Goal: Information Seeking & Learning: Learn about a topic

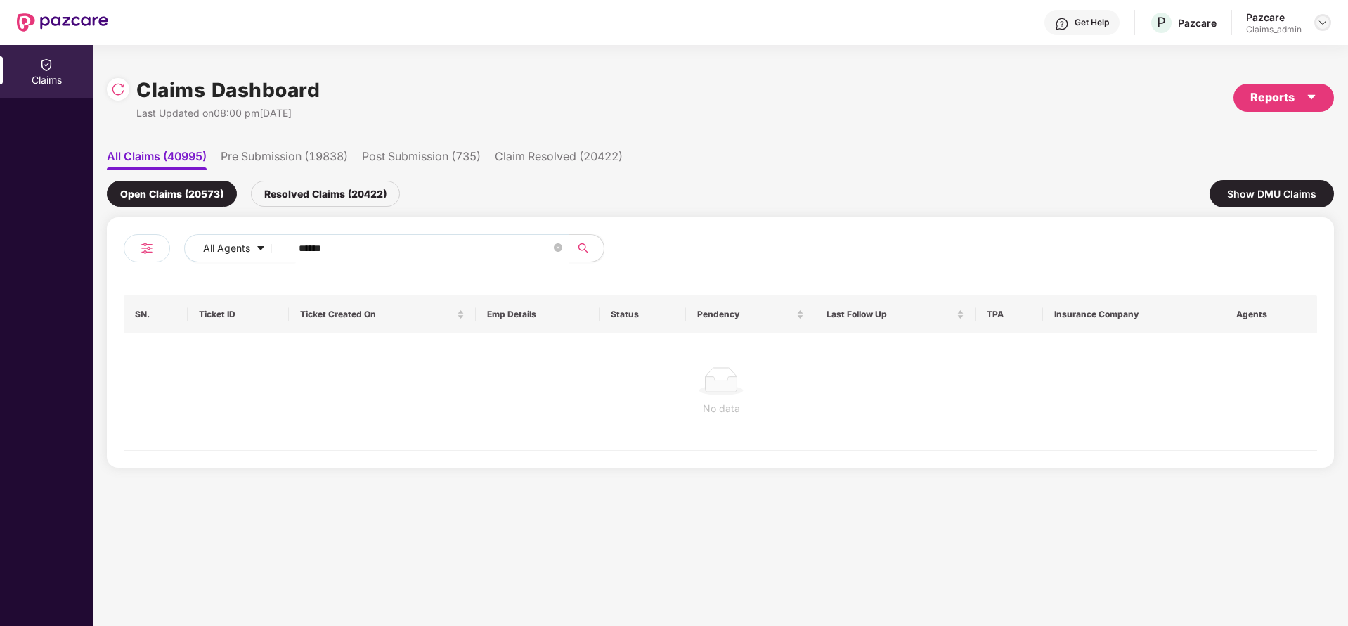
click at [1324, 29] on div at bounding box center [1323, 22] width 17 height 17
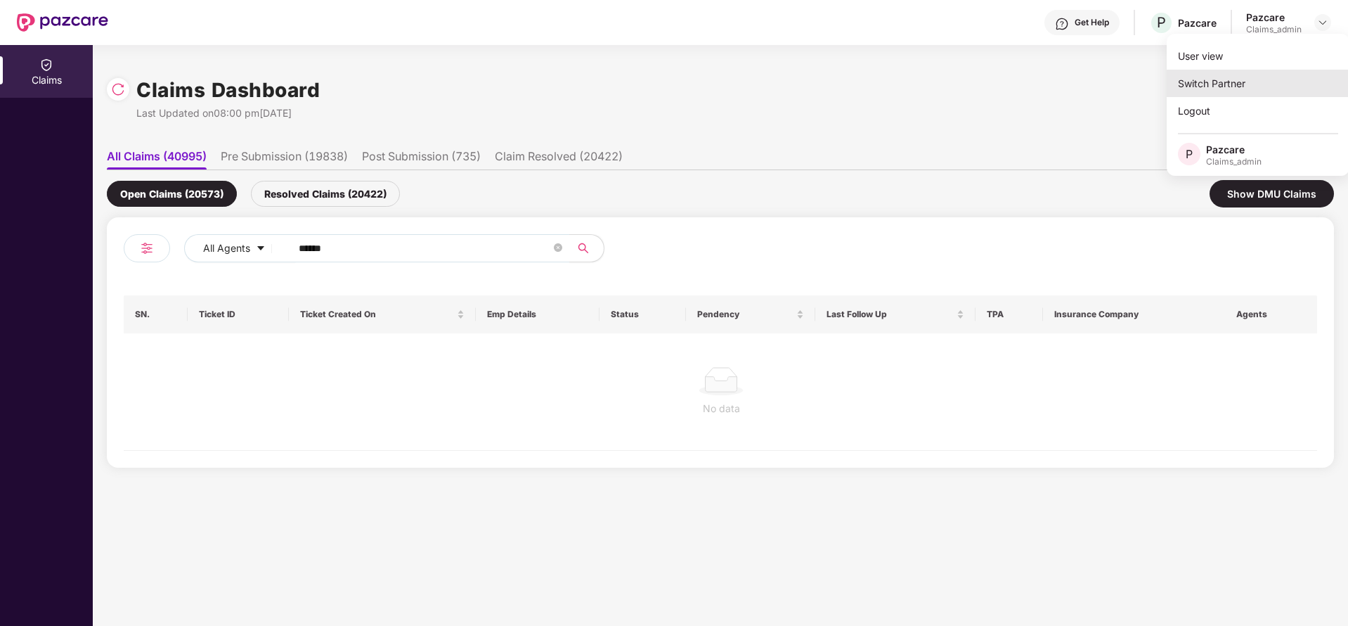
click at [1263, 90] on div "Switch Partner" at bounding box center [1258, 83] width 183 height 27
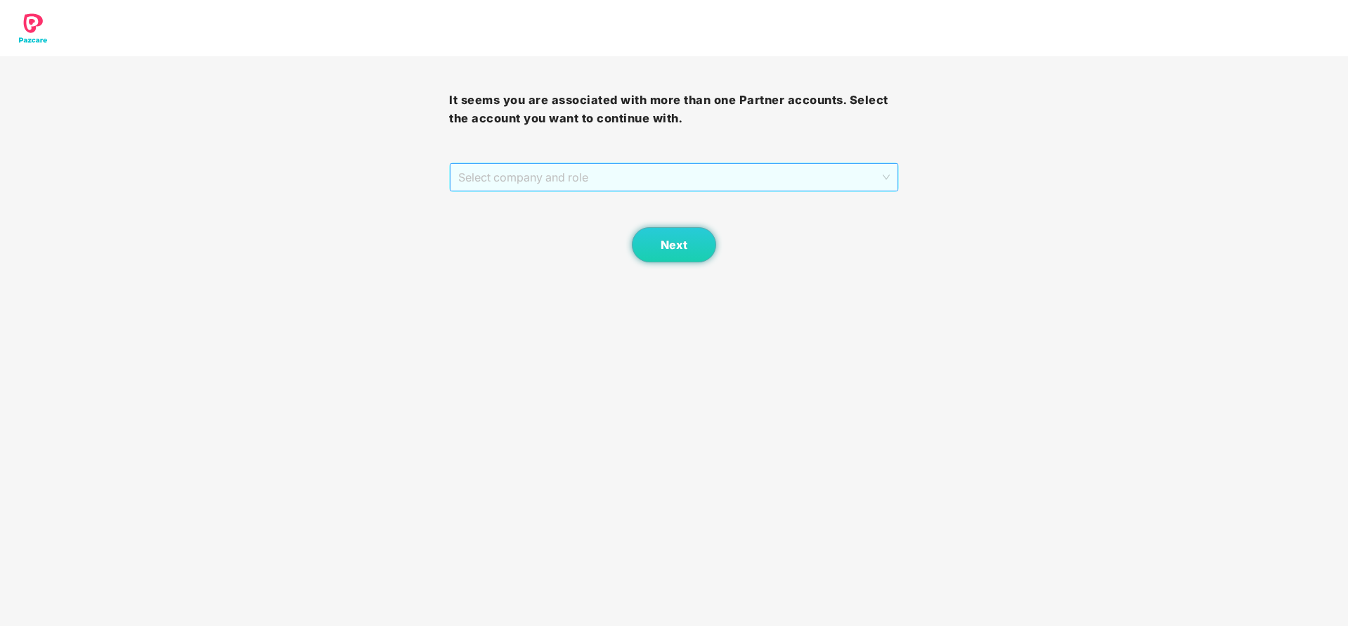
click at [770, 176] on span "Select company and role" at bounding box center [673, 177] width 431 height 27
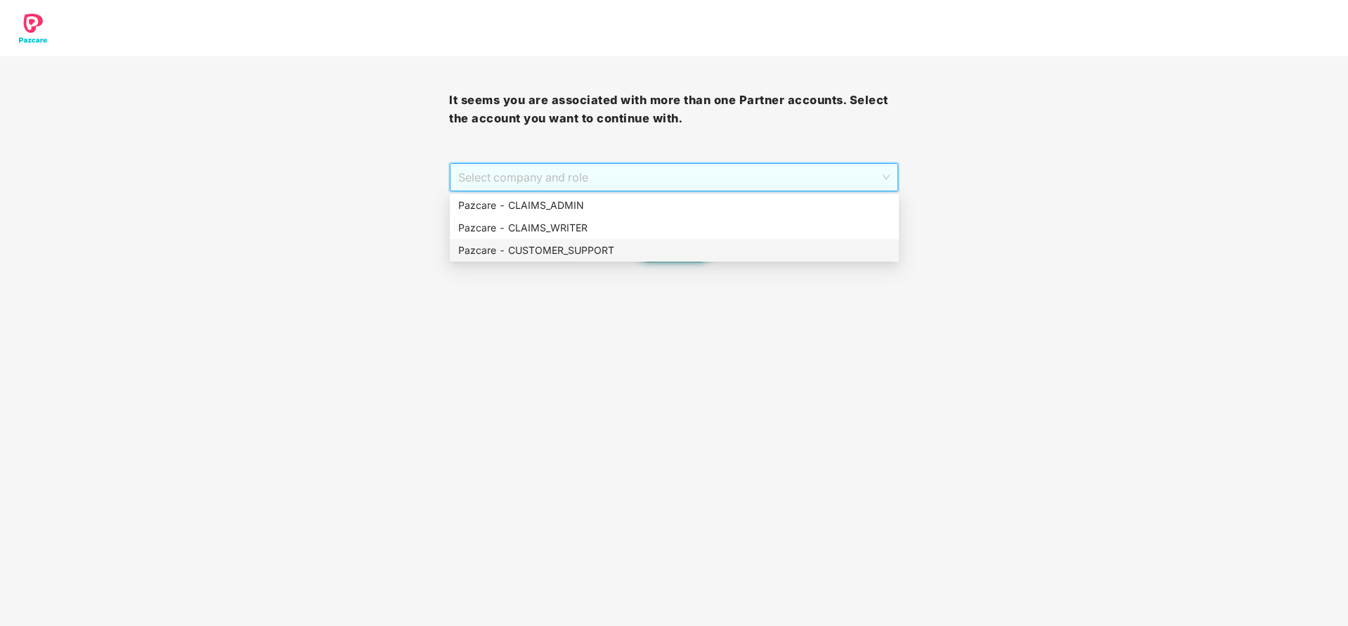
click at [728, 244] on div "Pazcare - CUSTOMER_SUPPORT" at bounding box center [674, 250] width 432 height 15
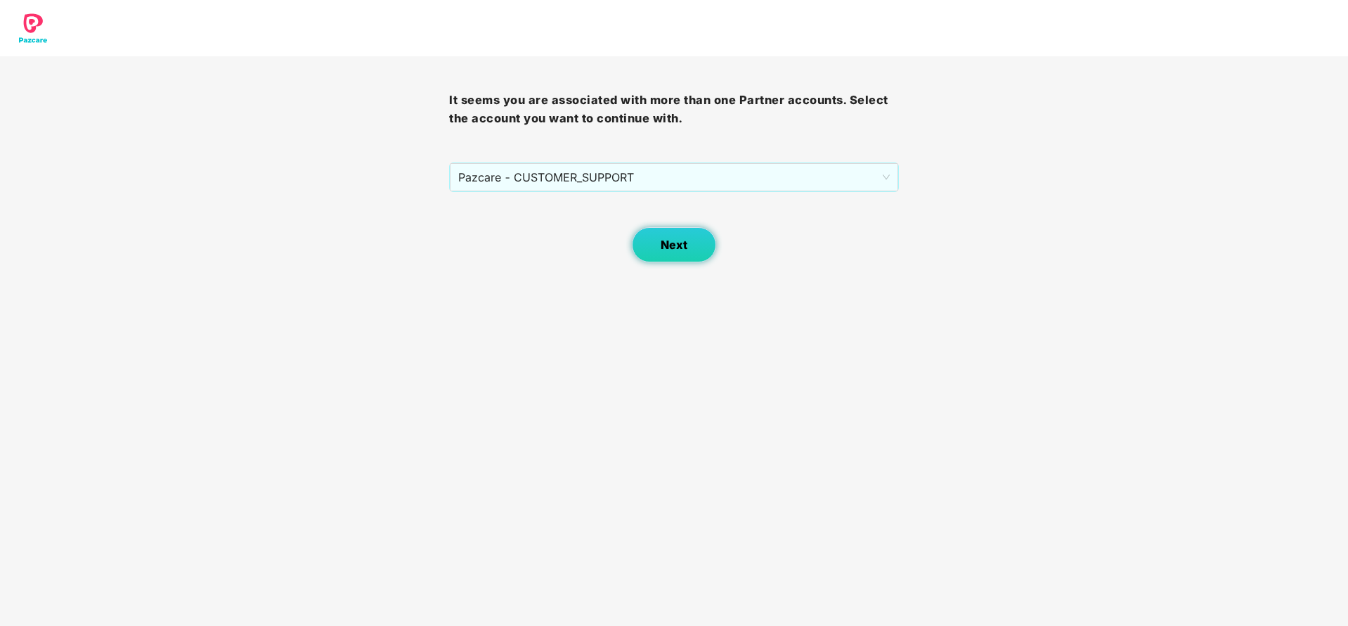
click at [676, 247] on span "Next" at bounding box center [674, 244] width 27 height 13
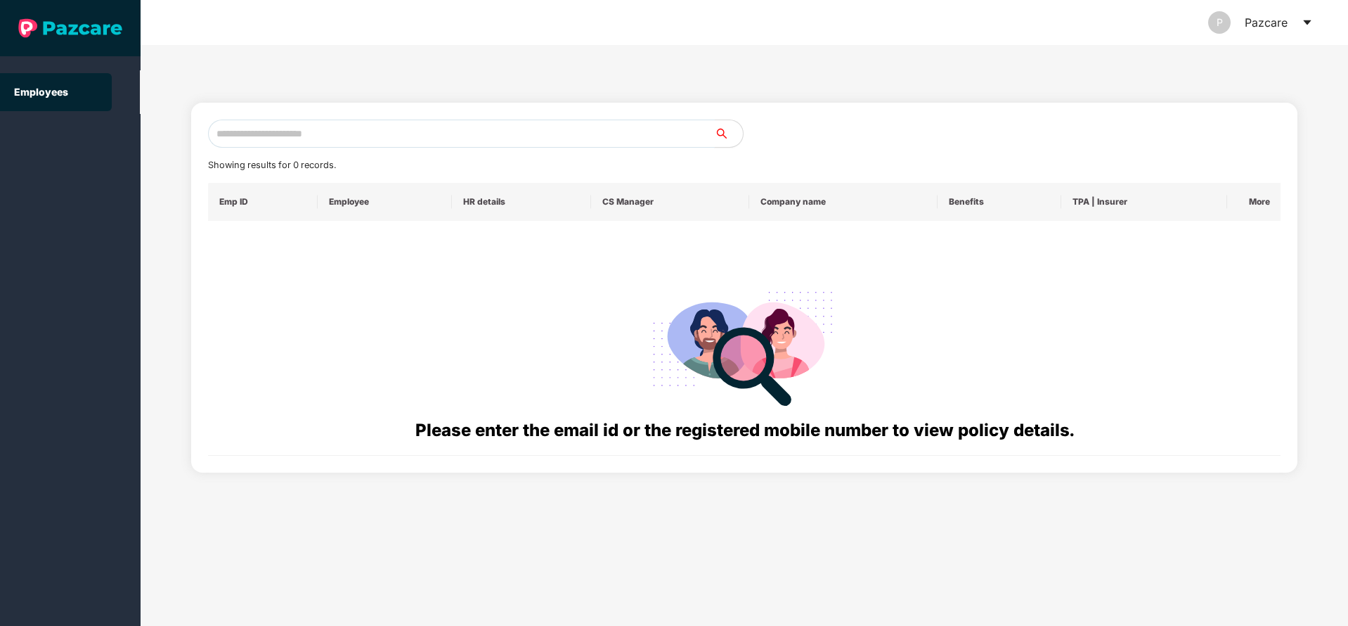
paste input "**********"
click at [617, 138] on input "**********" at bounding box center [461, 134] width 507 height 28
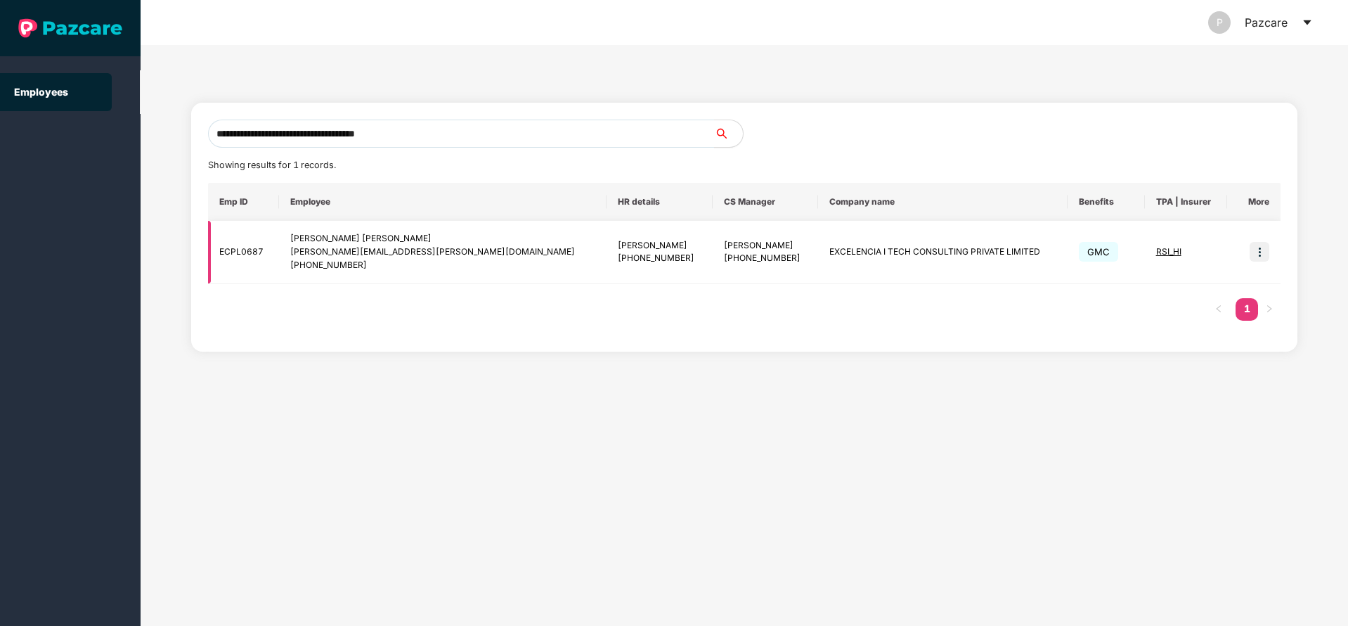
click at [1260, 254] on img at bounding box center [1260, 252] width 20 height 20
drag, startPoint x: 676, startPoint y: 261, endPoint x: 751, endPoint y: 261, distance: 74.5
click at [751, 261] on td "[PERSON_NAME] [PHONE_NUMBER]" at bounding box center [765, 252] width 105 height 63
copy div "9611932606"
drag, startPoint x: 659, startPoint y: 245, endPoint x: 742, endPoint y: 245, distance: 83.0
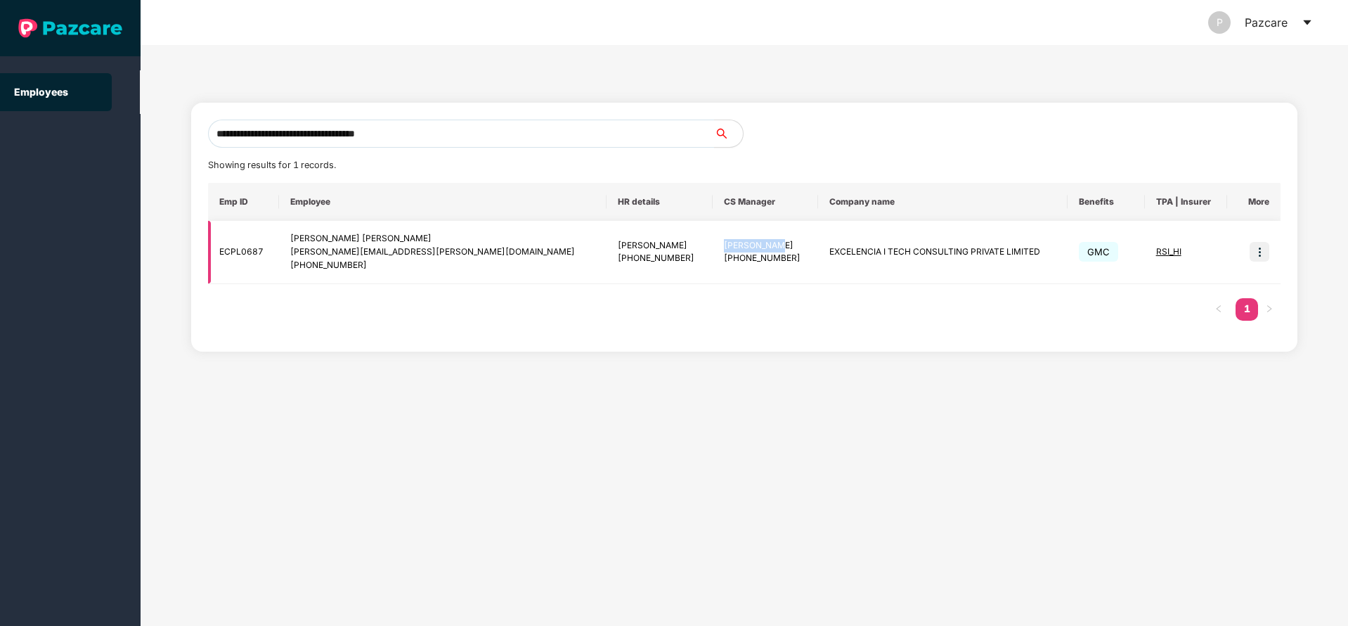
click at [742, 245] on td "[PERSON_NAME] [PHONE_NUMBER]" at bounding box center [765, 252] width 105 height 63
copy div "[PERSON_NAME]"
drag, startPoint x: 182, startPoint y: 136, endPoint x: 155, endPoint y: 149, distance: 30.2
click at [155, 149] on div "**********" at bounding box center [745, 335] width 1208 height 581
paste input "text"
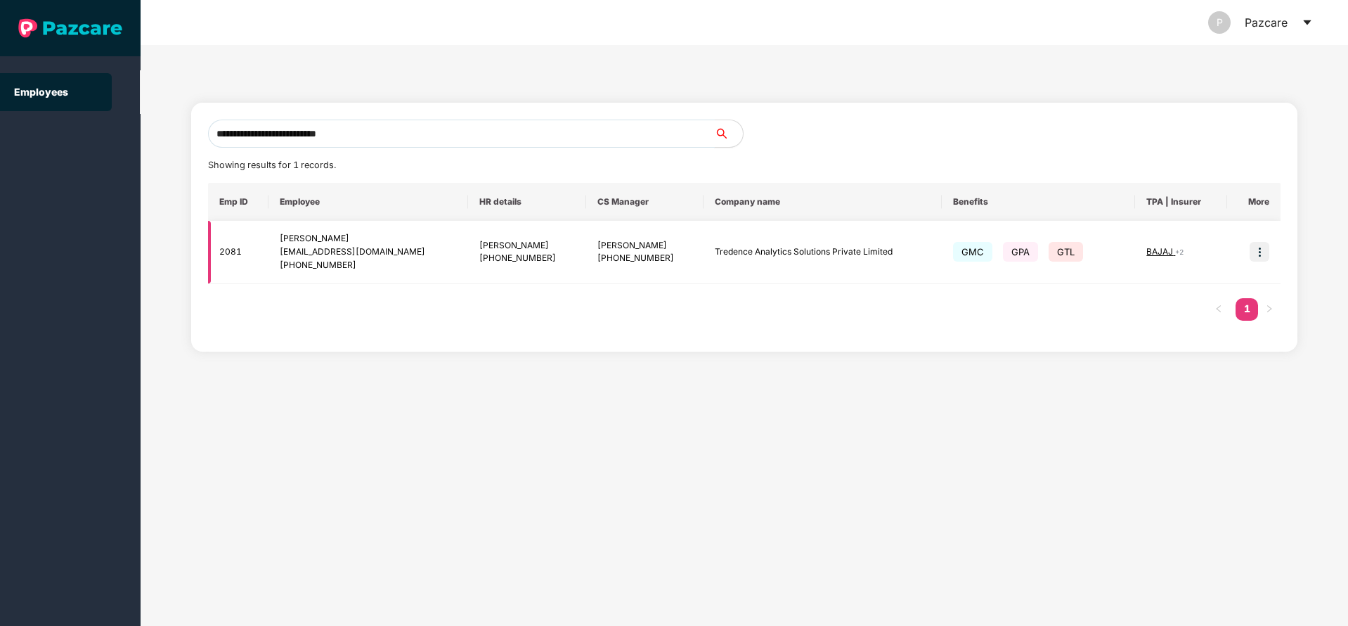
type input "**********"
click at [1251, 253] on img at bounding box center [1260, 252] width 20 height 20
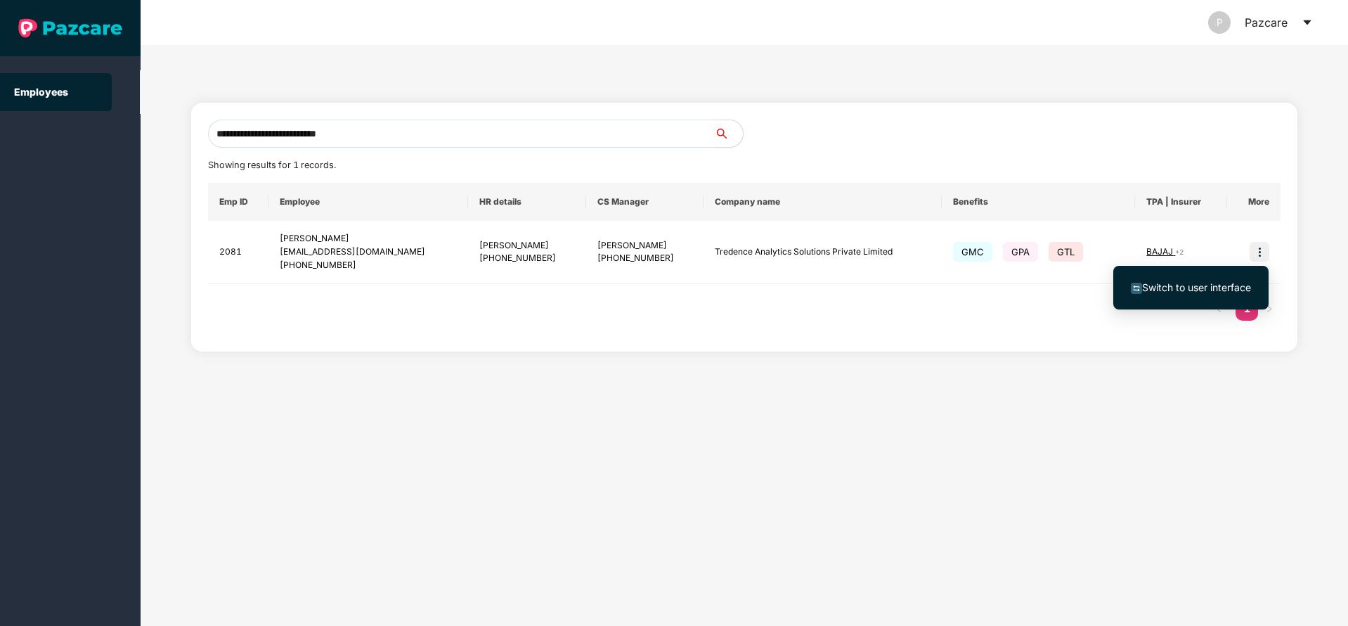
click at [1166, 282] on span "Switch to user interface" at bounding box center [1196, 287] width 109 height 12
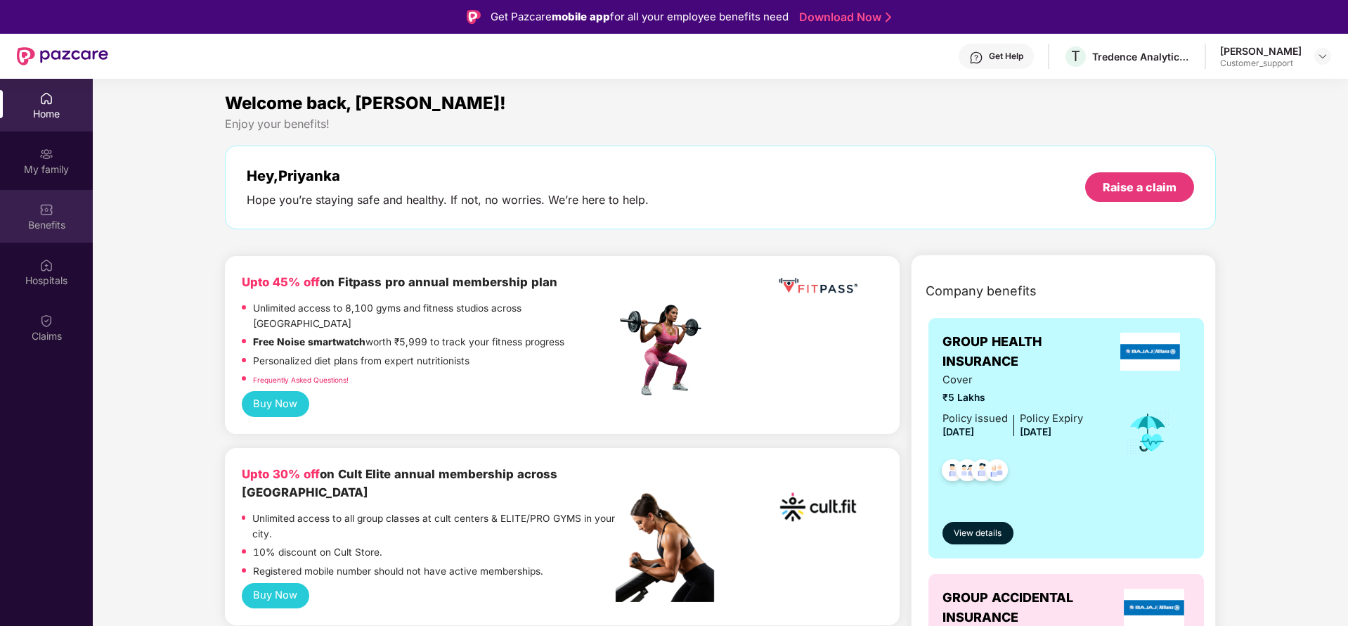
click at [38, 220] on div "Benefits" at bounding box center [46, 225] width 93 height 14
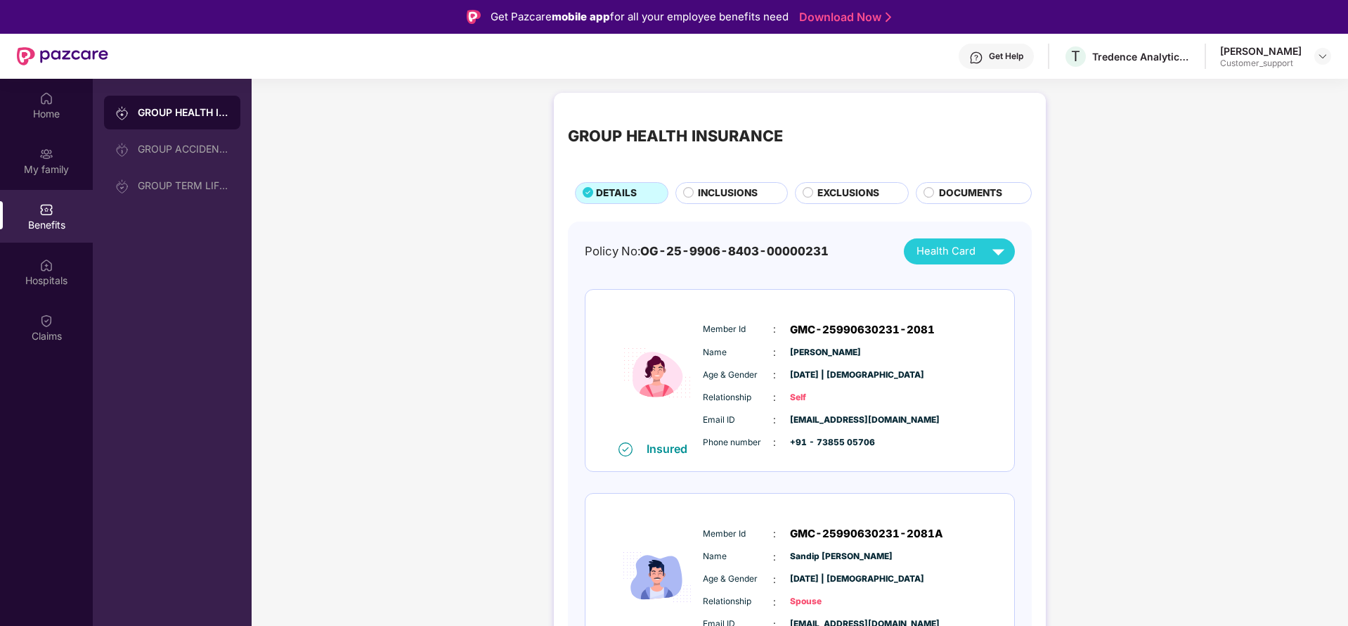
click at [749, 191] on span "INCLUSIONS" at bounding box center [728, 193] width 60 height 15
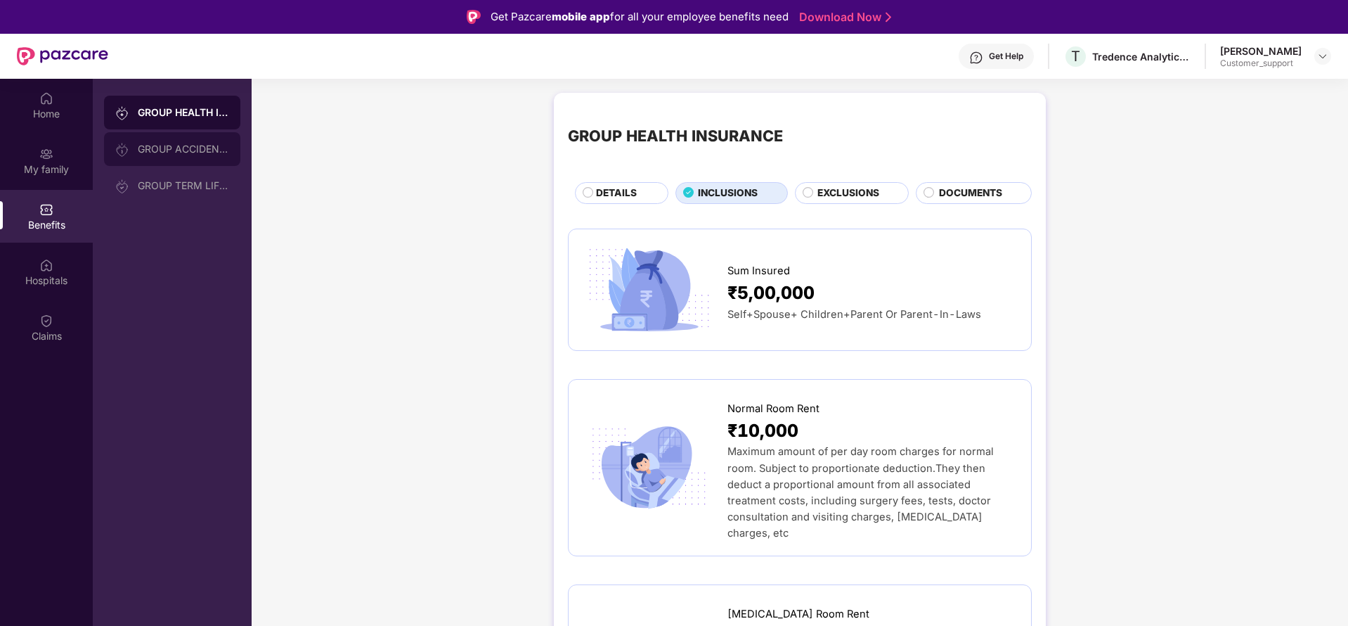
click at [175, 160] on div "GROUP ACCIDENTAL INSURANCE" at bounding box center [172, 149] width 136 height 34
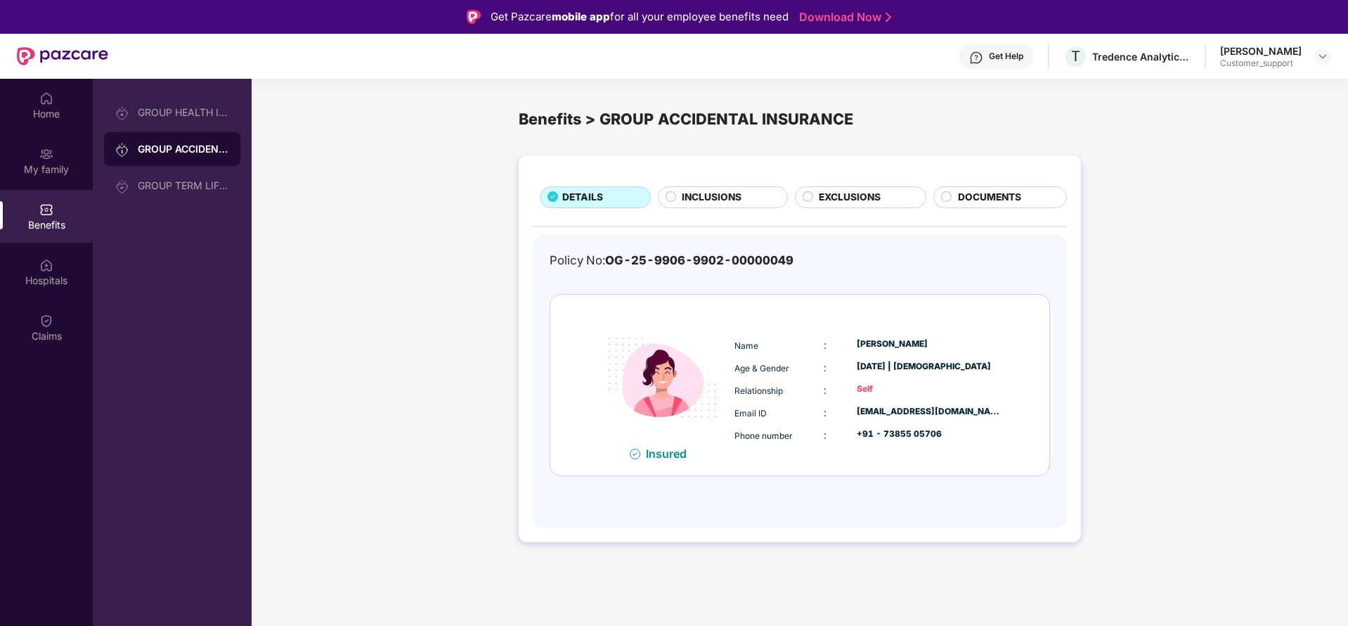
click at [712, 181] on div "DETAILS INCLUSIONS EXCLUSIONS DOCUMENTS Policy No: OG-25-9906-9902-00000049 Ins…" at bounding box center [800, 348] width 562 height 386
click at [710, 190] on span "INCLUSIONS" at bounding box center [712, 197] width 60 height 15
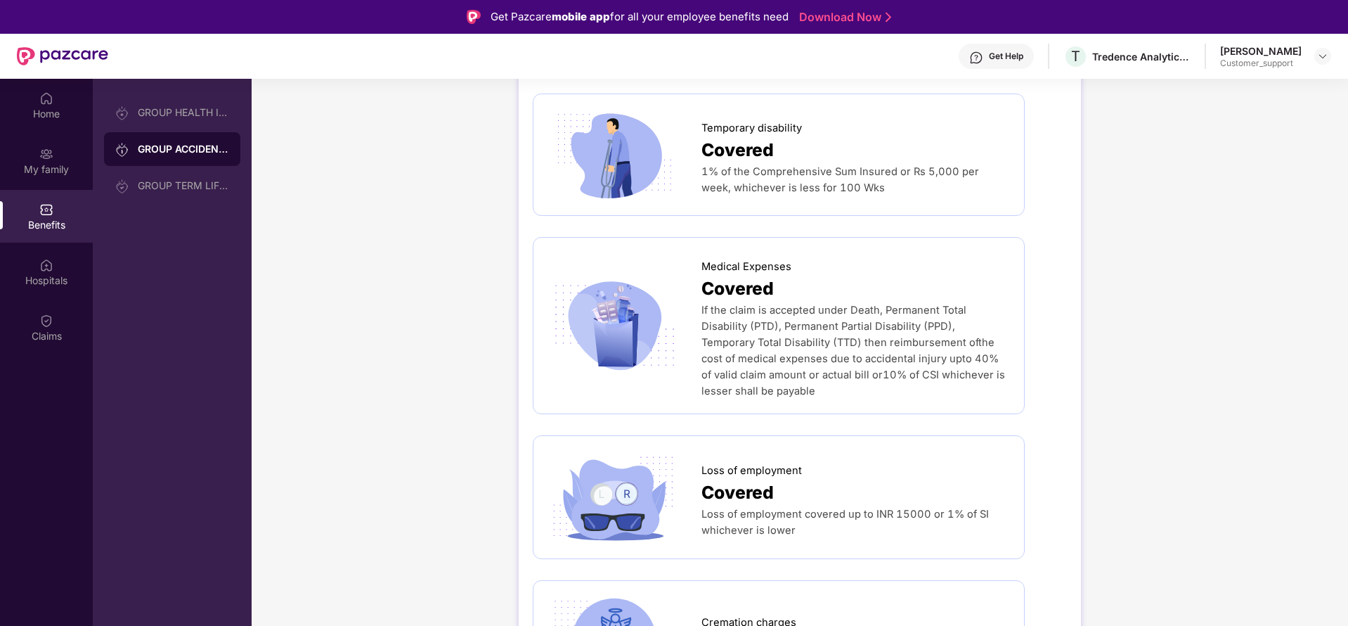
scroll to position [633, 0]
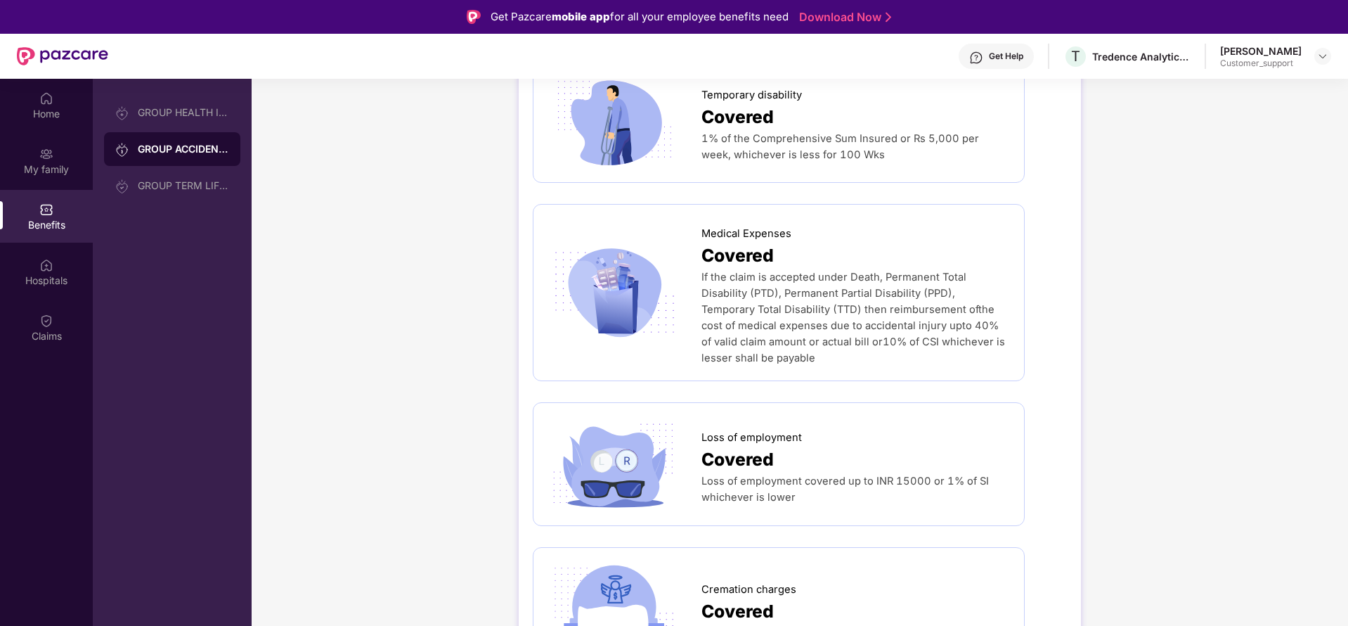
drag, startPoint x: 1268, startPoint y: 230, endPoint x: 1248, endPoint y: 238, distance: 21.4
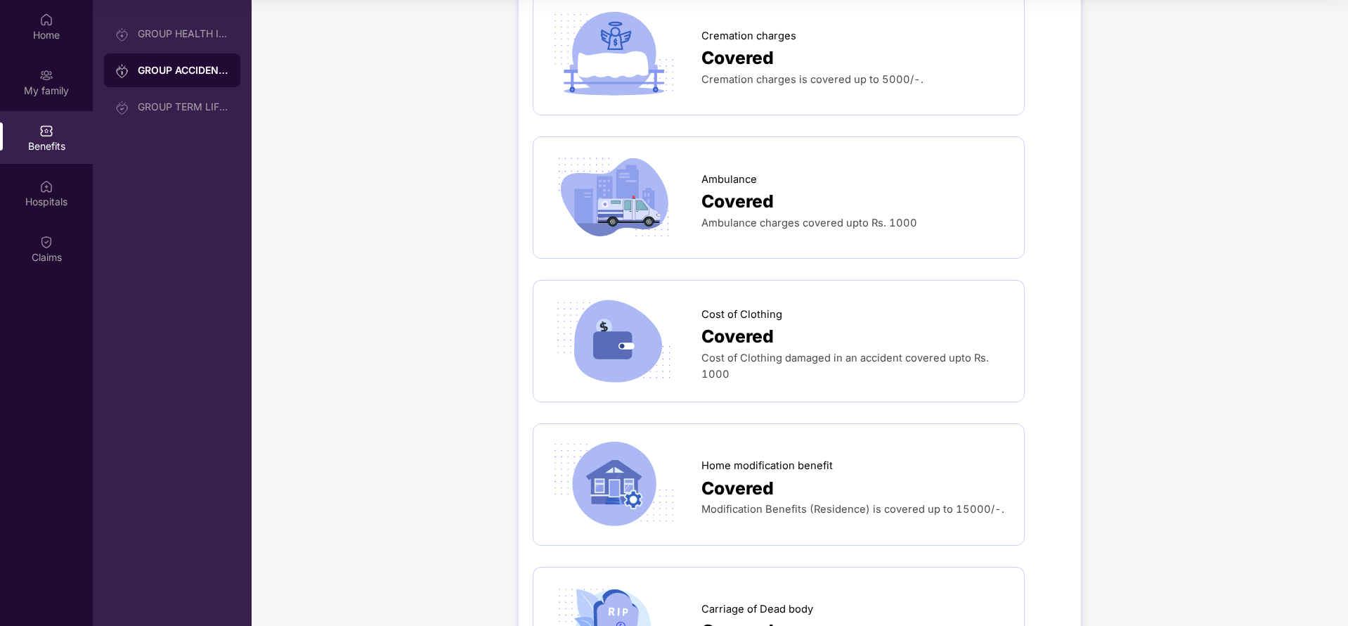
scroll to position [1065, 0]
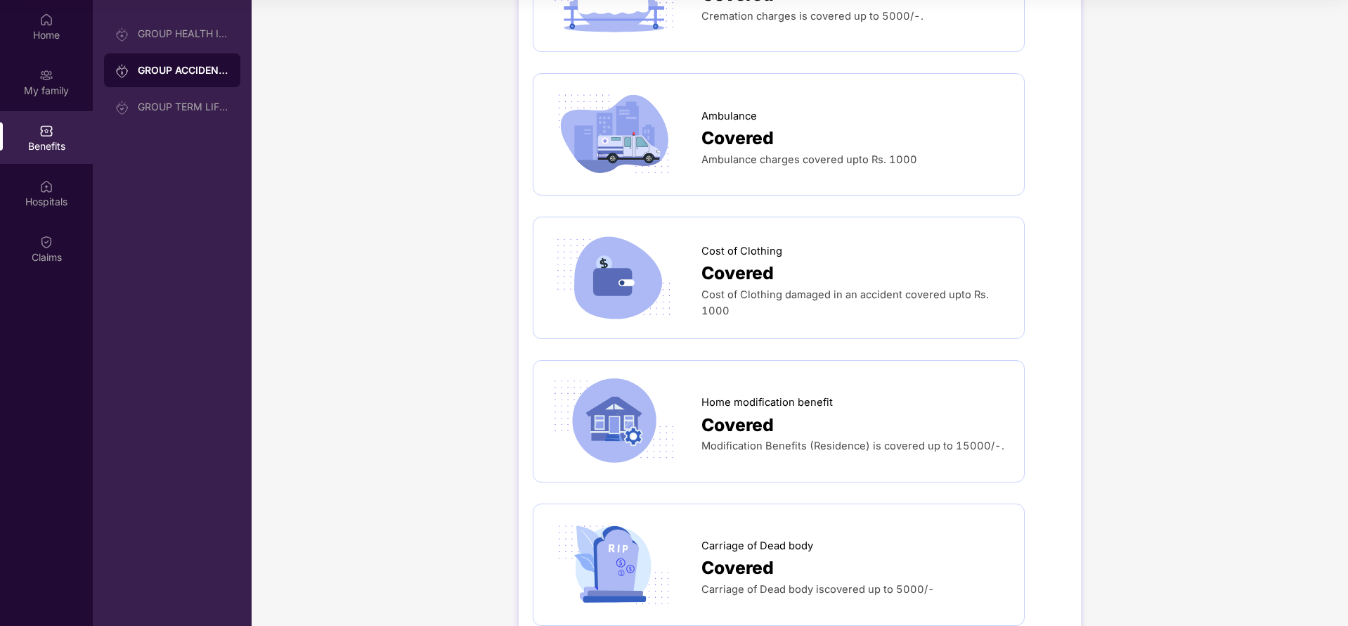
click at [1254, 262] on div "DETAILS INCLUSIONS EXCLUSIONS DOCUMENTS [MEDICAL_DATA] Covered The nominees are…" at bounding box center [800, 33] width 1097 height 2269
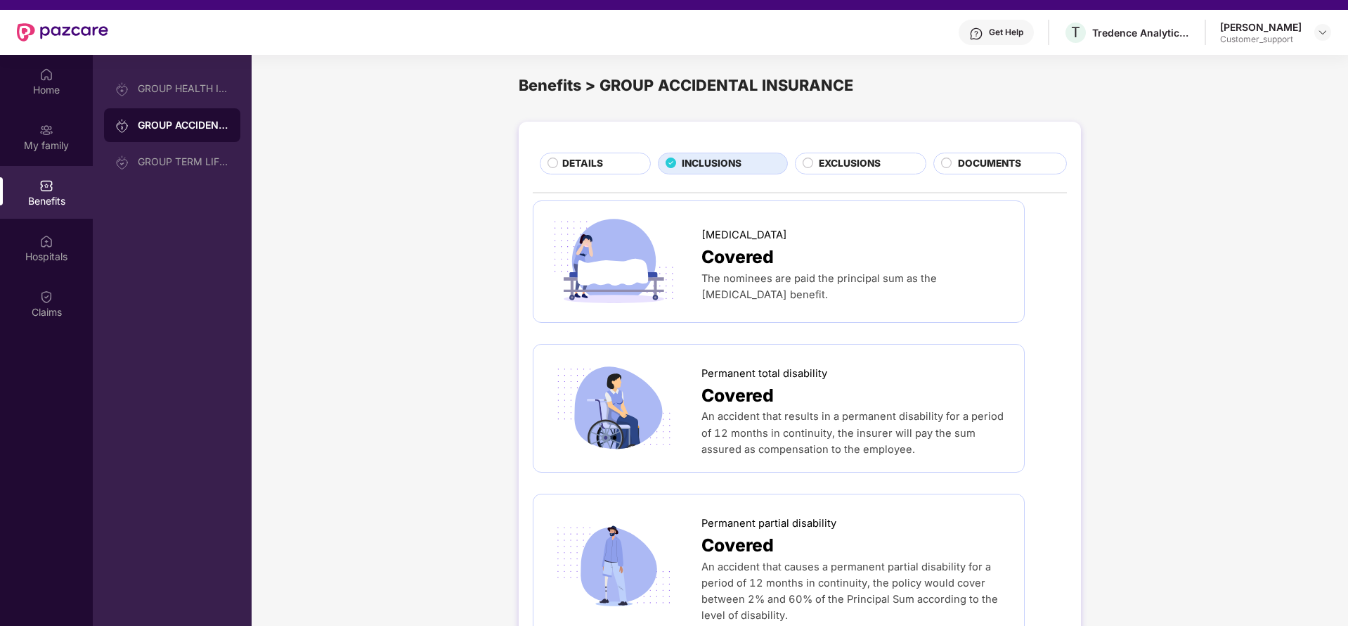
scroll to position [0, 0]
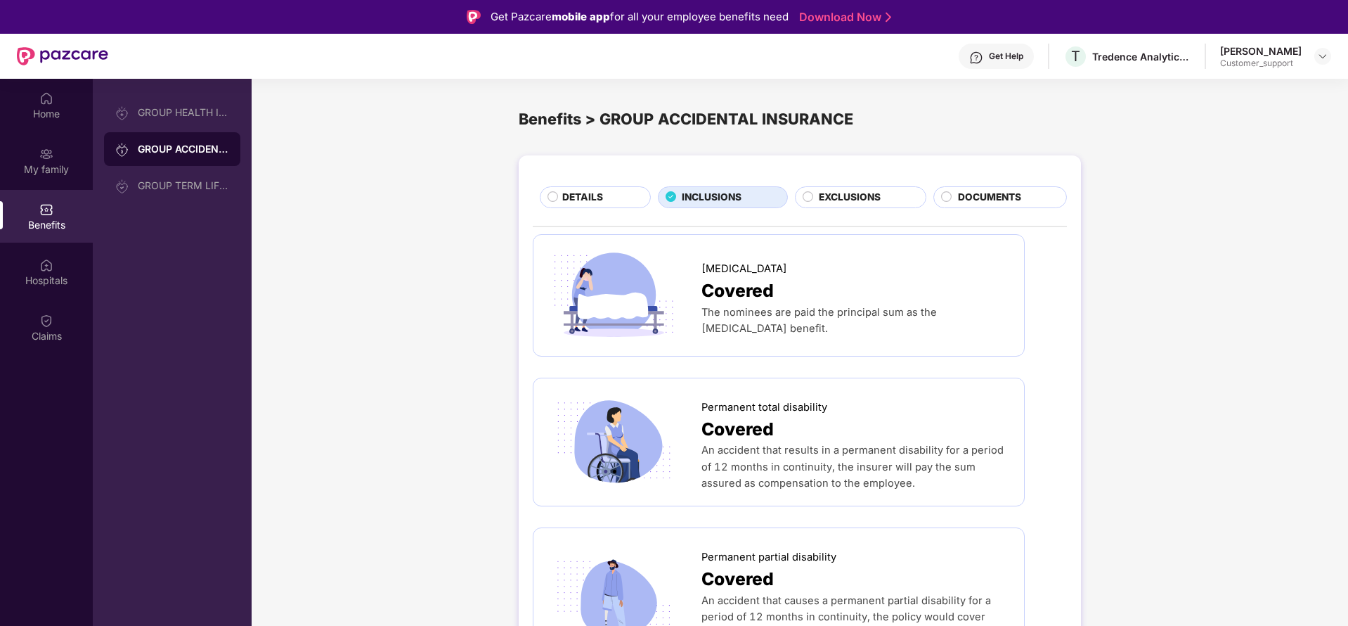
click at [886, 188] on div "EXCLUSIONS" at bounding box center [861, 197] width 132 height 22
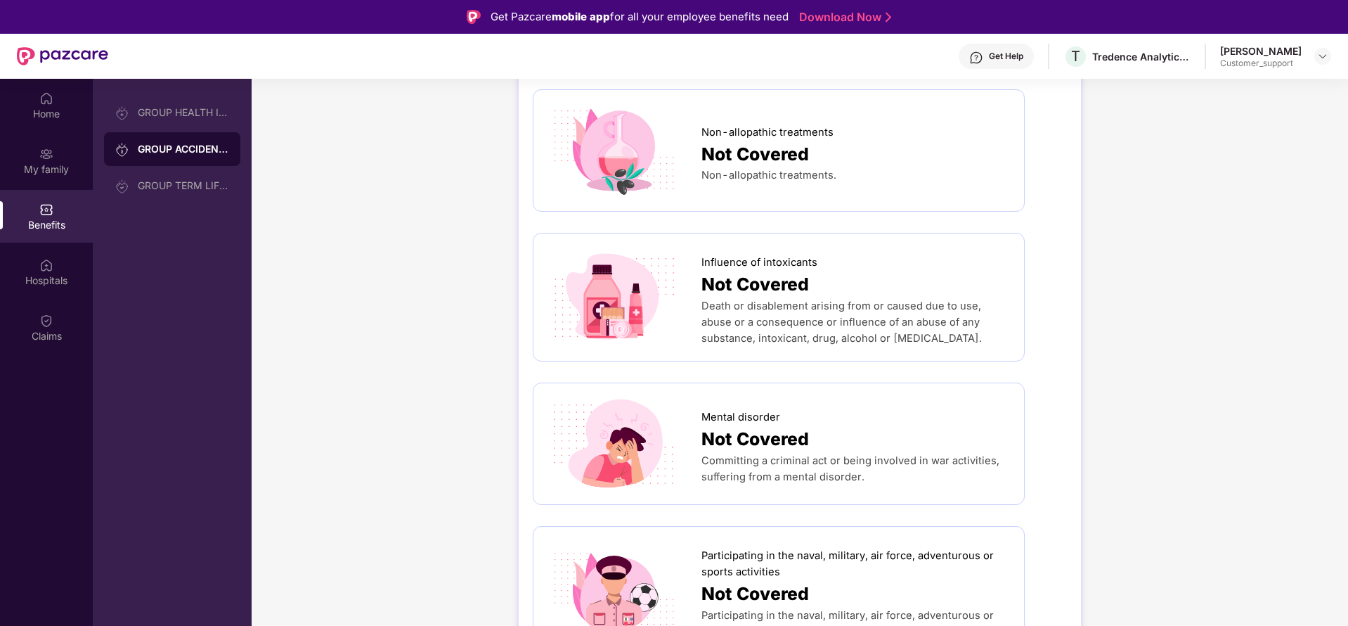
scroll to position [79, 0]
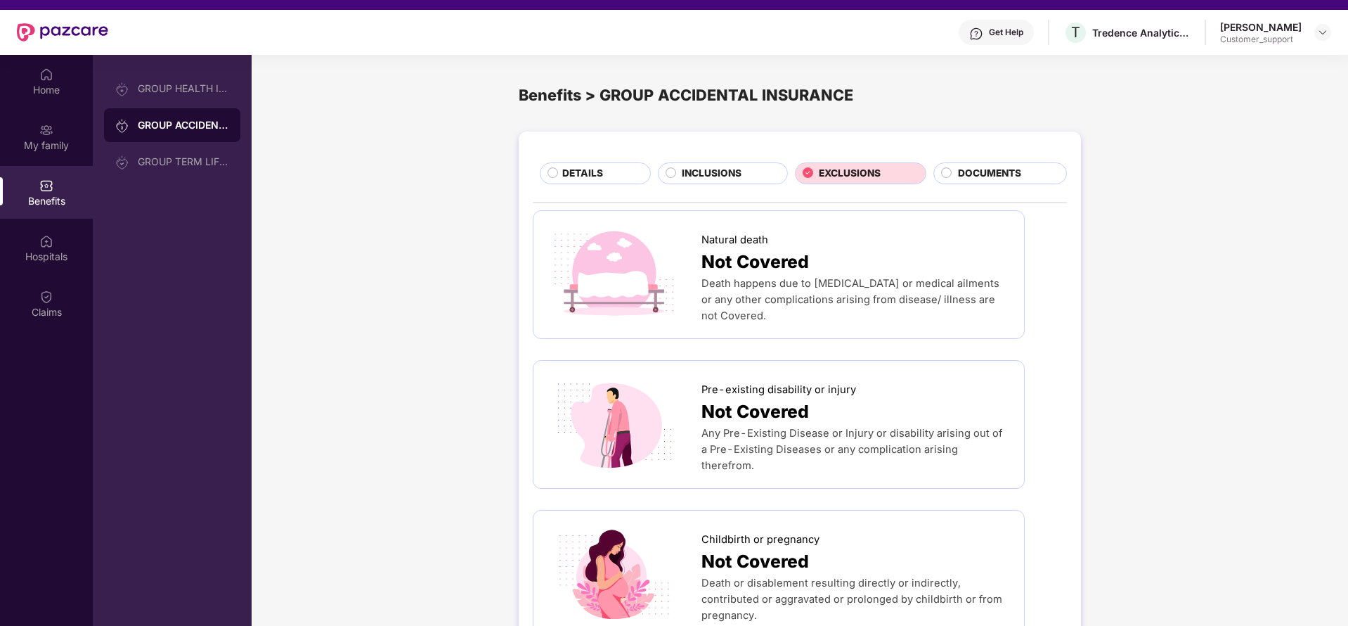
scroll to position [0, 0]
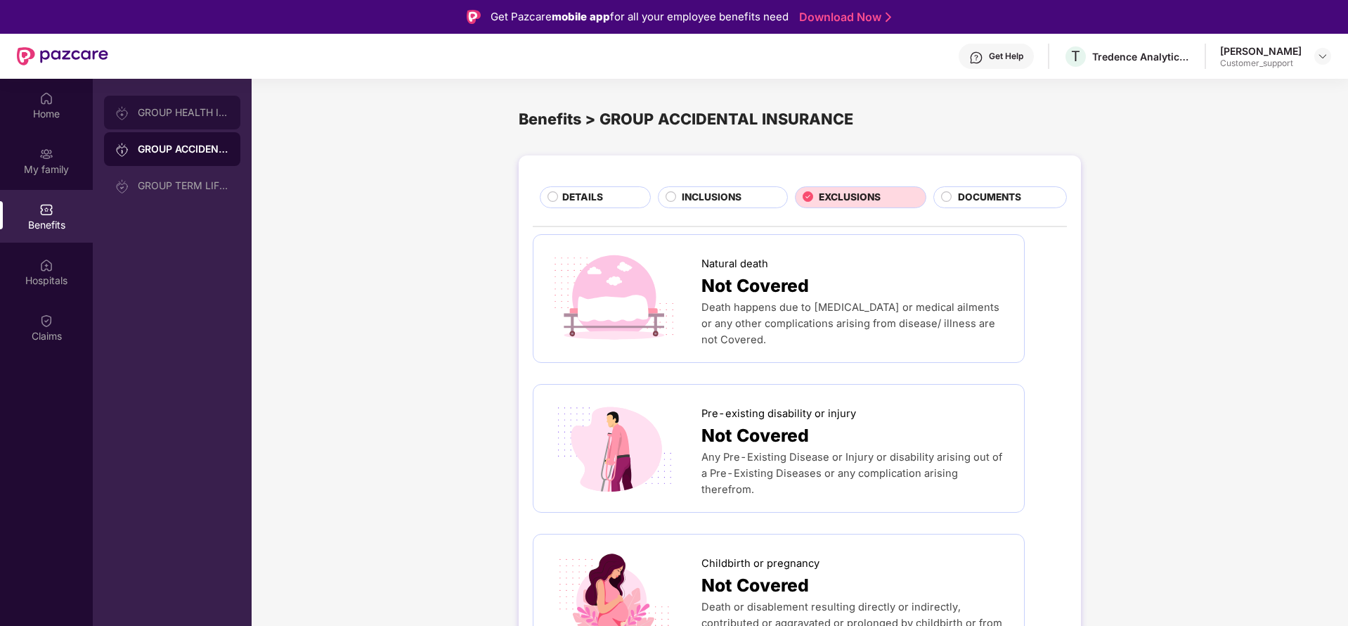
click at [175, 117] on div "GROUP HEALTH INSURANCE" at bounding box center [183, 112] width 91 height 11
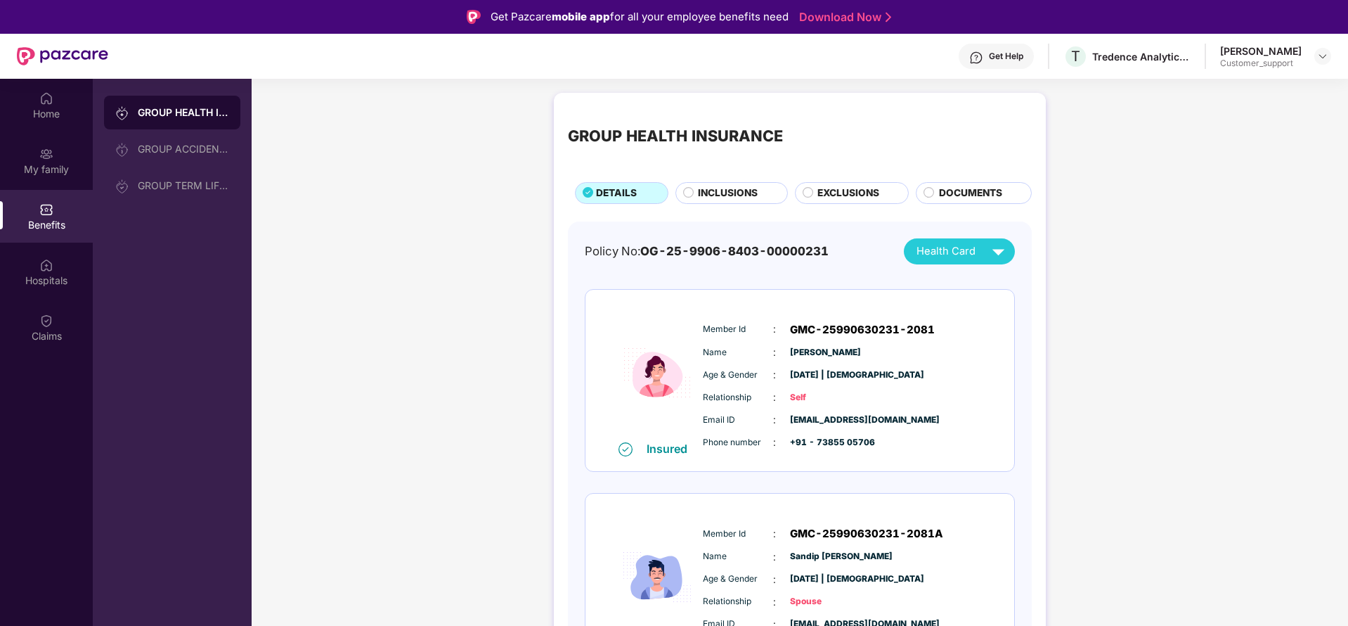
click at [858, 193] on span "EXCLUSIONS" at bounding box center [849, 193] width 62 height 15
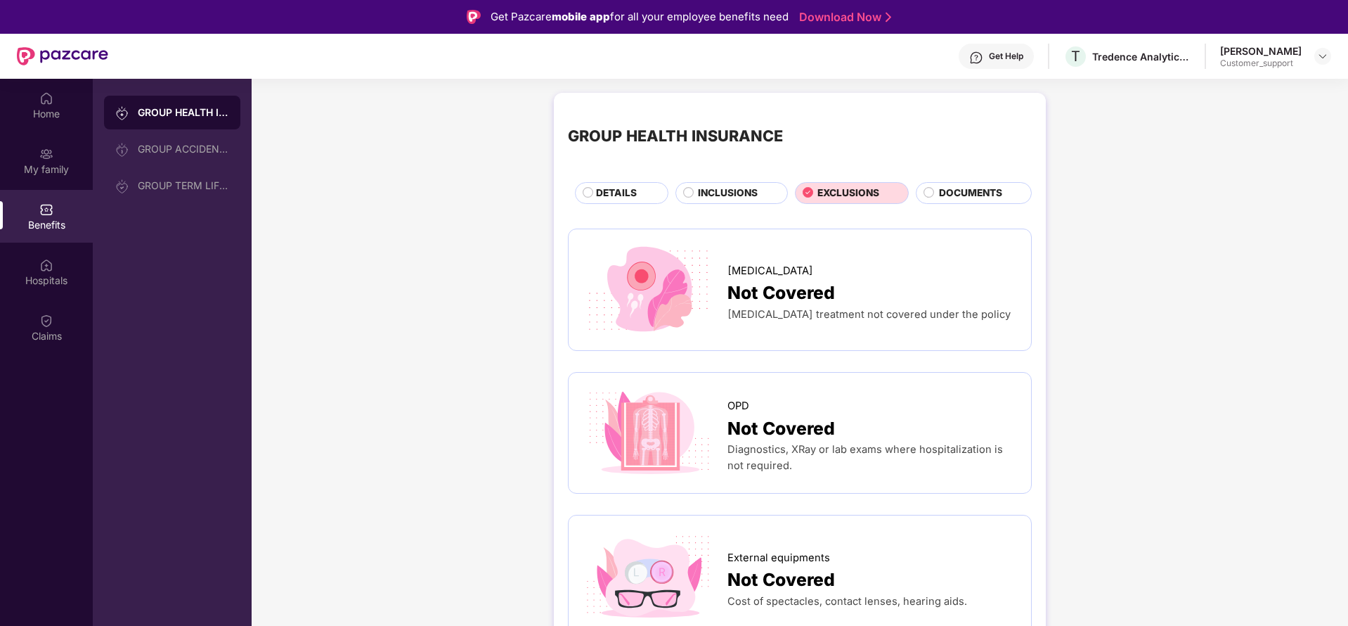
click at [576, 117] on div "GROUP HEALTH INSURANCE" at bounding box center [800, 136] width 464 height 58
